Goal: Register for event/course

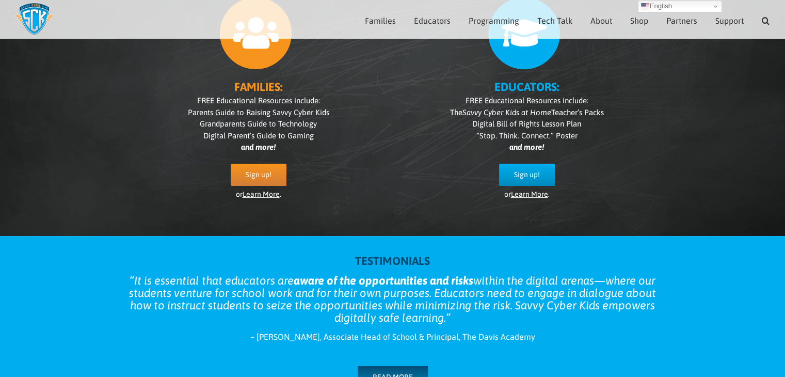
scroll to position [248, 0]
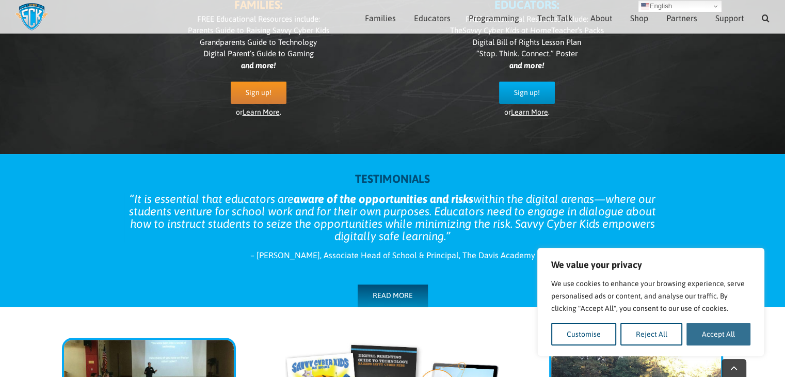
click at [721, 338] on button "Accept All" at bounding box center [719, 334] width 64 height 23
checkbox input "true"
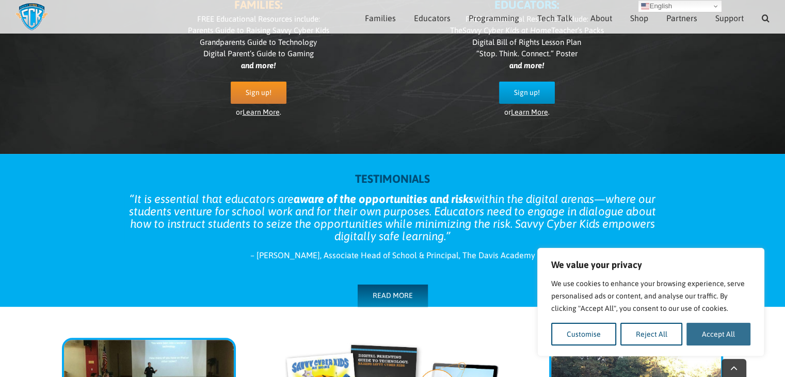
checkbox input "true"
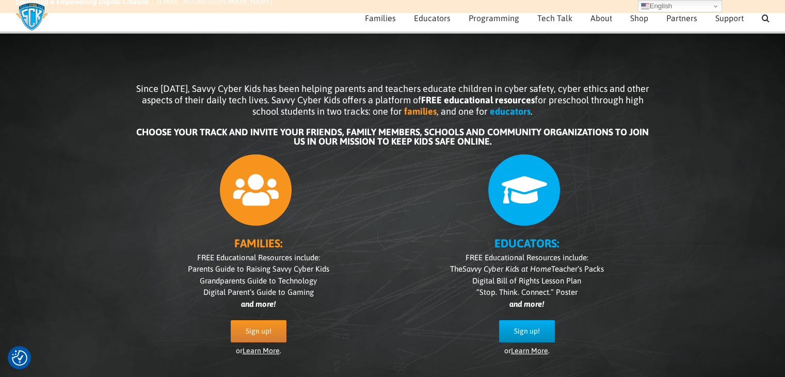
scroll to position [0, 0]
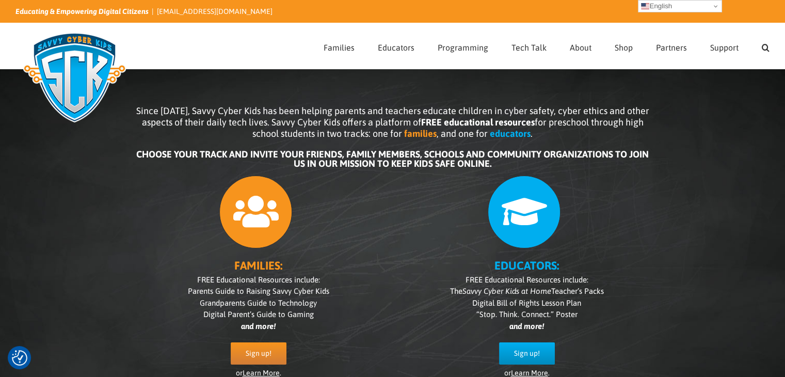
click at [701, 8] on link "English" at bounding box center [680, 6] width 84 height 12
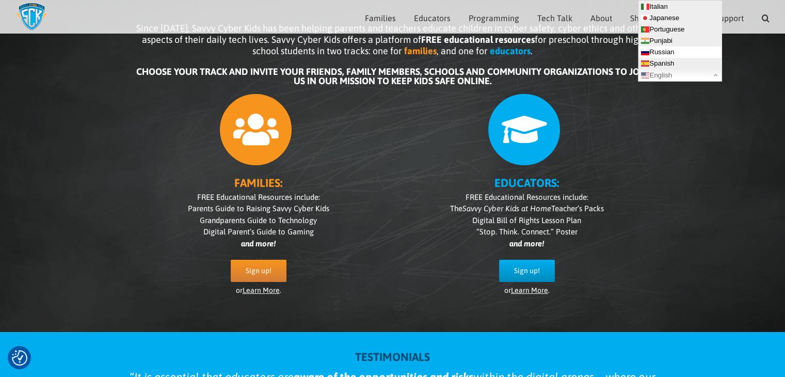
scroll to position [103, 0]
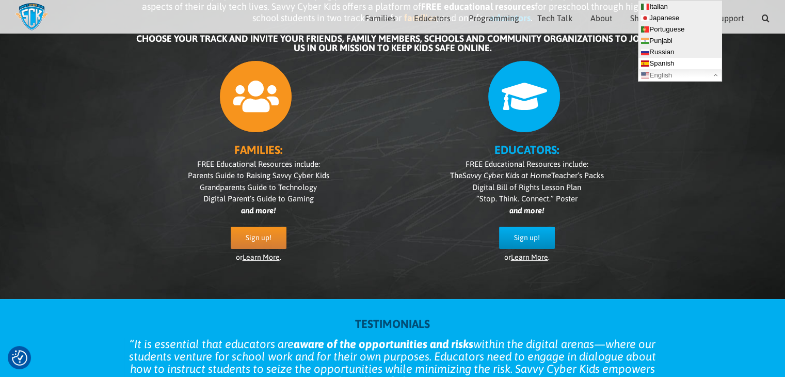
click at [684, 60] on link "Spanish" at bounding box center [680, 63] width 83 height 11
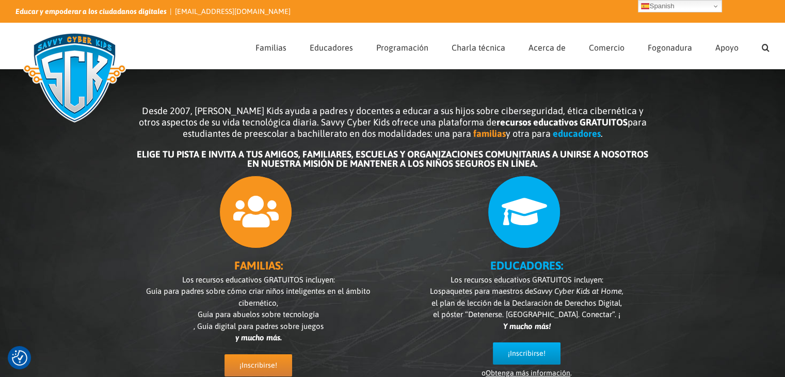
scroll to position [52, 0]
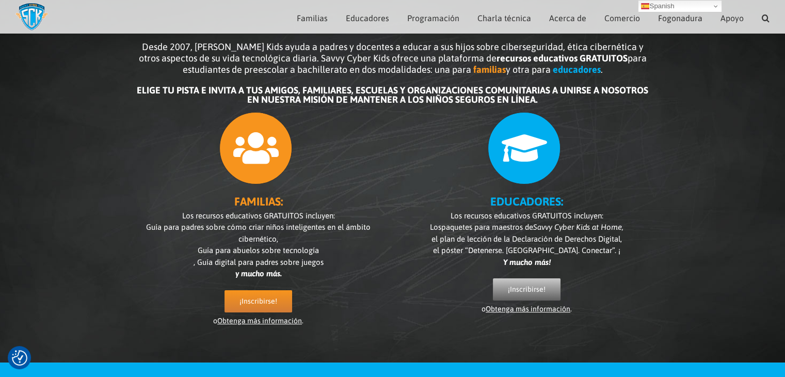
click at [530, 292] on font "¡Inscribirse!" at bounding box center [527, 289] width 38 height 8
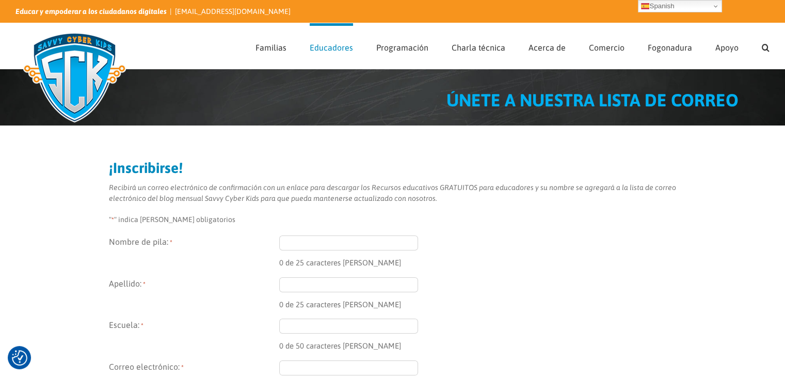
type input "Entregar"
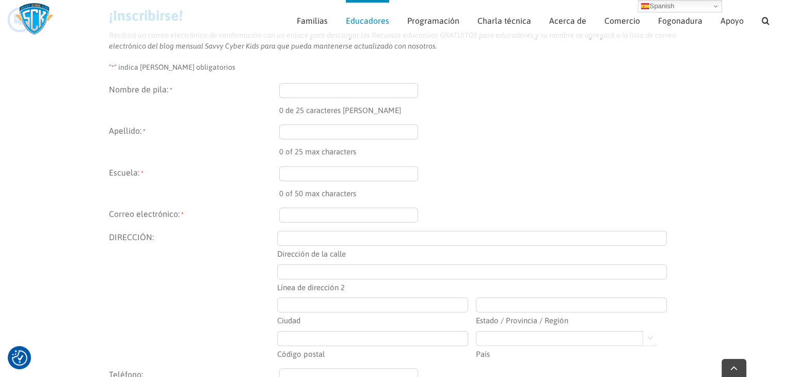
scroll to position [145, 0]
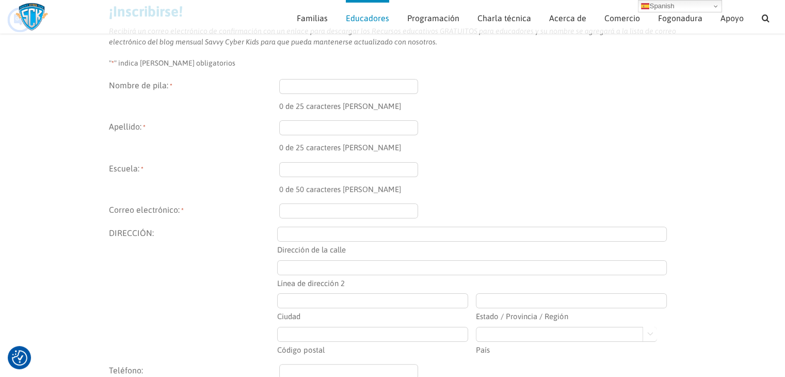
click at [349, 87] on input "Nombre de pila: *" at bounding box center [348, 86] width 139 height 15
type input "Eloisa"
type input "Camacho"
type input "HIghland"
click at [315, 207] on input "Correo electrónico: *" at bounding box center [348, 210] width 139 height 15
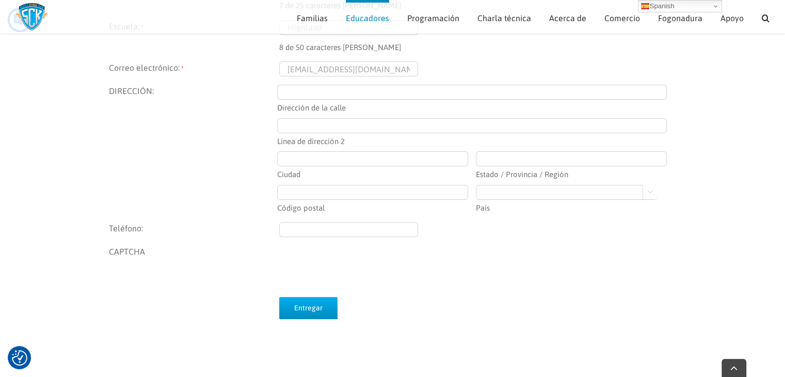
scroll to position [299, 0]
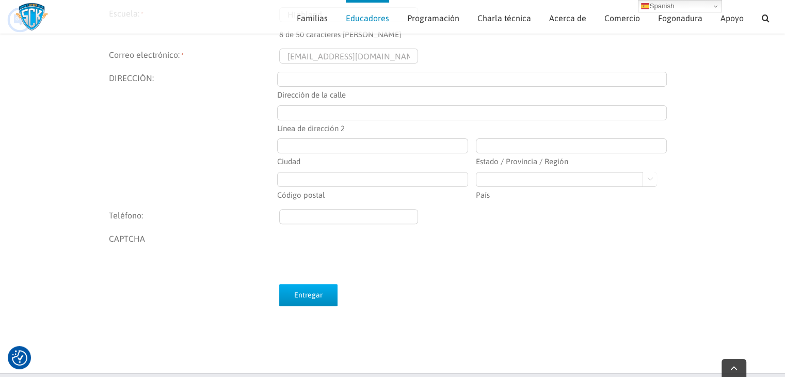
type input "misseloisa@hpa.edu.mx"
click at [308, 217] on input "(___) ___-____" at bounding box center [348, 216] width 139 height 15
type input "(664) 188-1341"
click at [305, 73] on input "Dirección de la calle" at bounding box center [472, 79] width 390 height 15
type input "playas de tijuana"
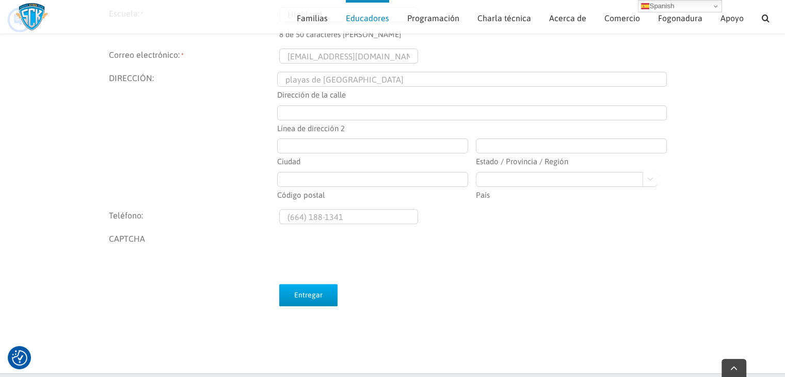
click at [372, 178] on input "Código postal" at bounding box center [372, 179] width 191 height 15
type input "Tijuana"
click at [528, 184] on select "Afganistán Albania Argelia Samoa Americana Andorra Angola Anguila Antártida Ant…" at bounding box center [566, 179] width 181 height 15
select select "Mexico"
click at [476, 172] on select "Afganistán Albania Argelia Samoa Americana Andorra Angola Anguila Antártida Ant…" at bounding box center [566, 179] width 181 height 15
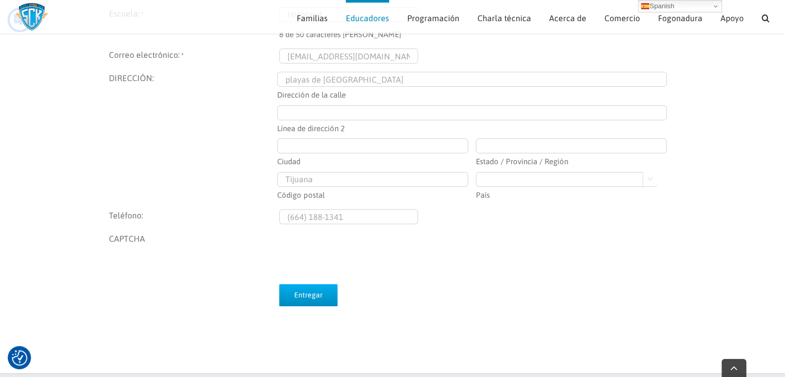
click at [525, 139] on input "Estado / Provincia / Región" at bounding box center [571, 145] width 191 height 15
type input "Ba"
click at [331, 142] on input "Ciudad" at bounding box center [372, 145] width 191 height 15
type input "TIjuana"
type input "Baja California"
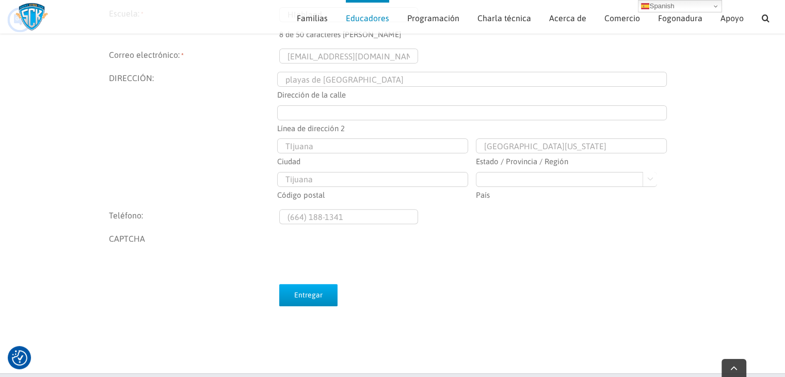
drag, startPoint x: 331, startPoint y: 181, endPoint x: 230, endPoint y: 180, distance: 100.7
click at [230, 180] on fieldset "DIRECCIÓN: playas de tijuana Dirección de la calle Línea de dirección 2 TIjuana…" at bounding box center [393, 136] width 568 height 129
type input "22500"
click at [320, 296] on input "Entregar" at bounding box center [308, 295] width 58 height 22
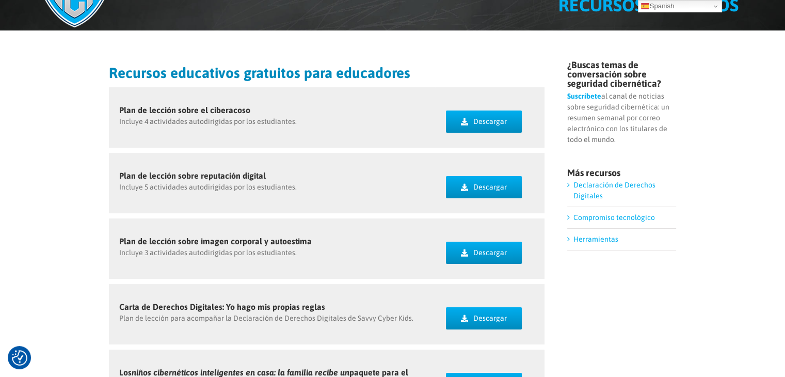
scroll to position [96, 0]
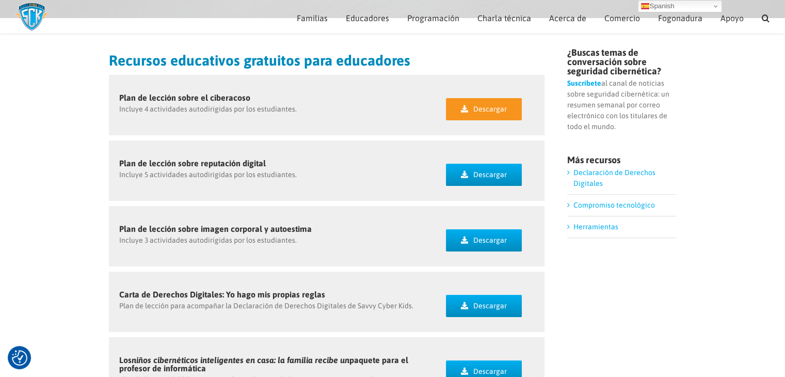
click at [478, 107] on font "Descargar" at bounding box center [490, 109] width 34 height 8
